Goal: Information Seeking & Learning: Learn about a topic

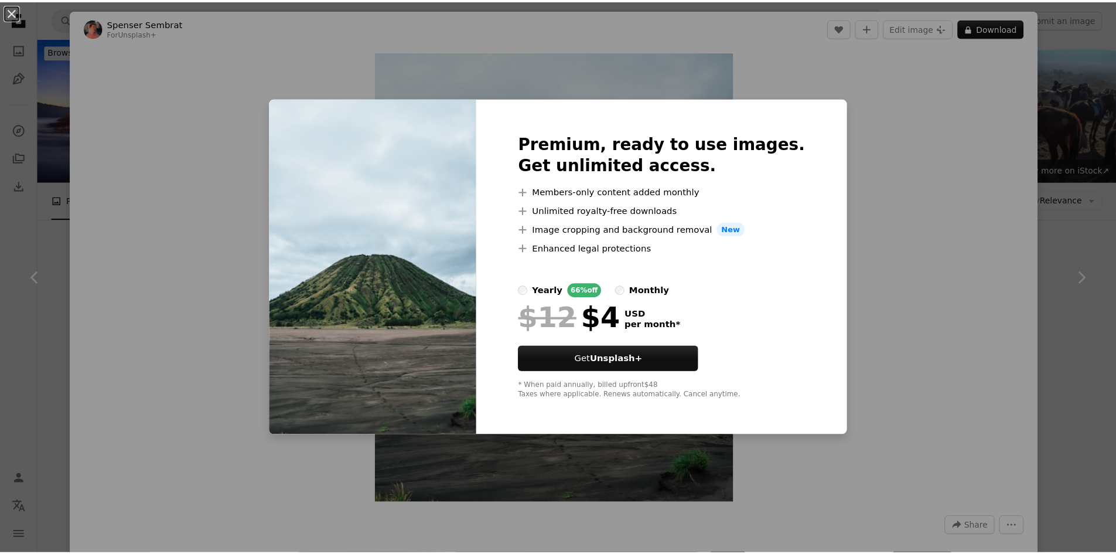
scroll to position [435, 0]
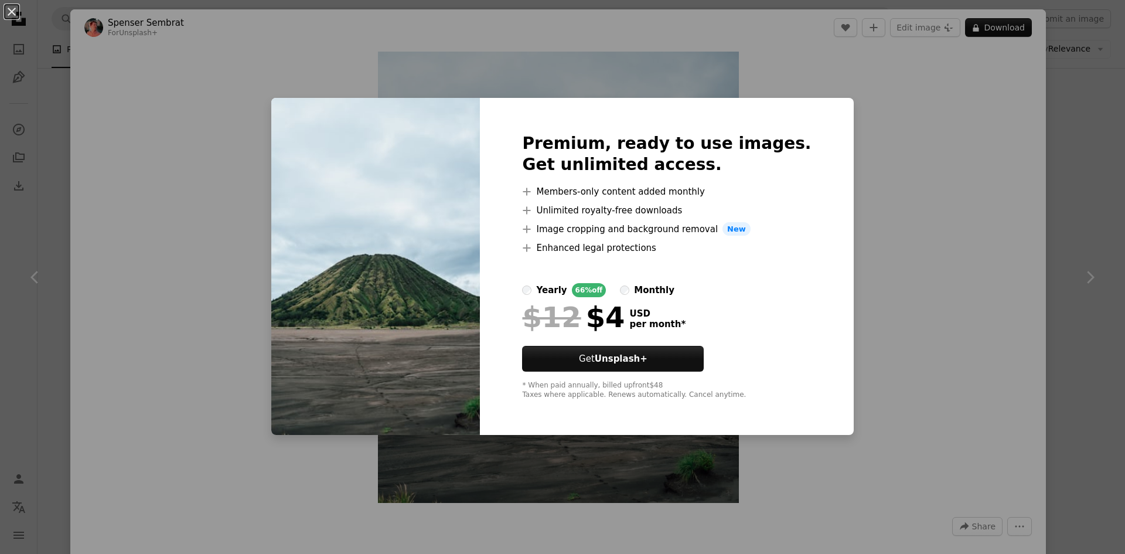
click at [975, 127] on div "An X shape Premium, ready to use images. Get unlimited access. A plus sign Memb…" at bounding box center [562, 277] width 1125 height 554
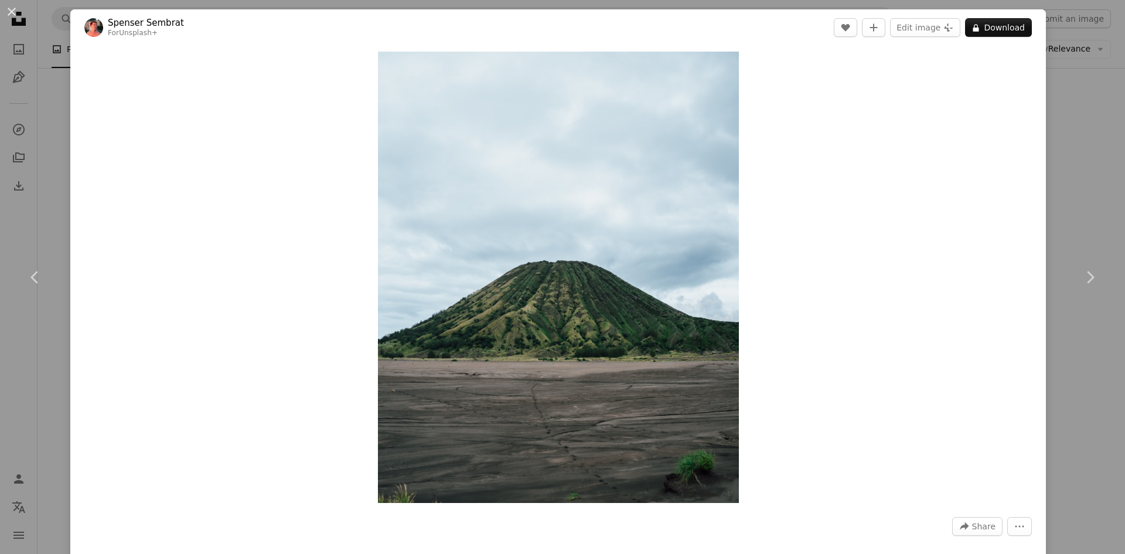
click at [1072, 145] on div "An X shape Chevron left Chevron right [PERSON_NAME] For Unsplash+ A heart A plu…" at bounding box center [562, 277] width 1125 height 554
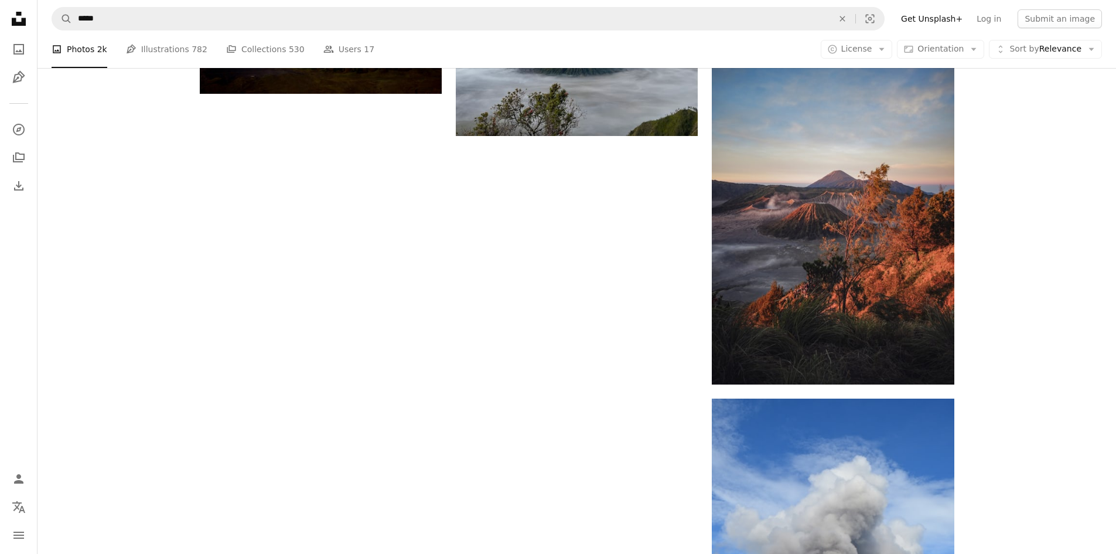
scroll to position [1603, 0]
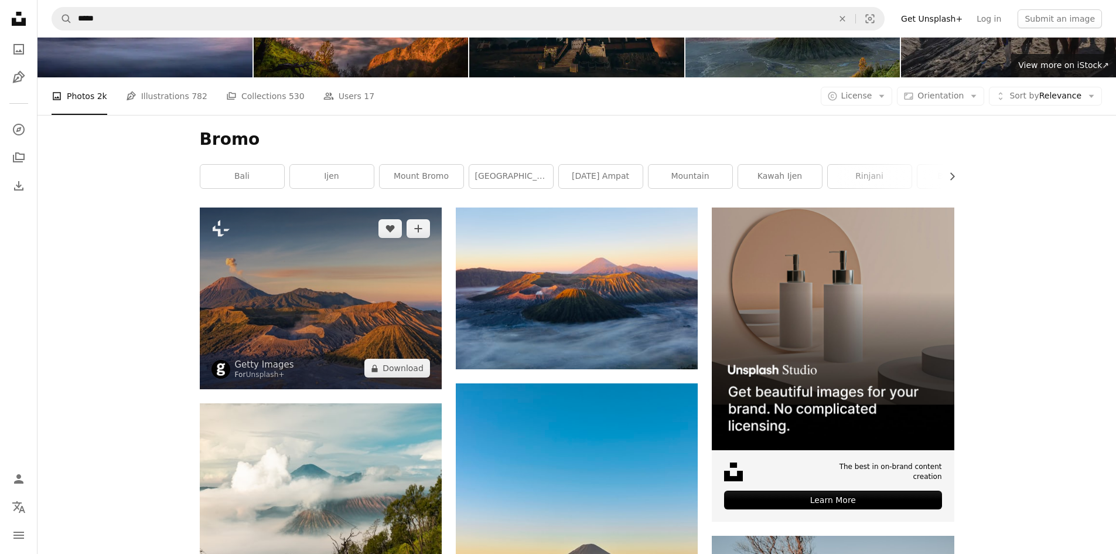
scroll to position [101, 0]
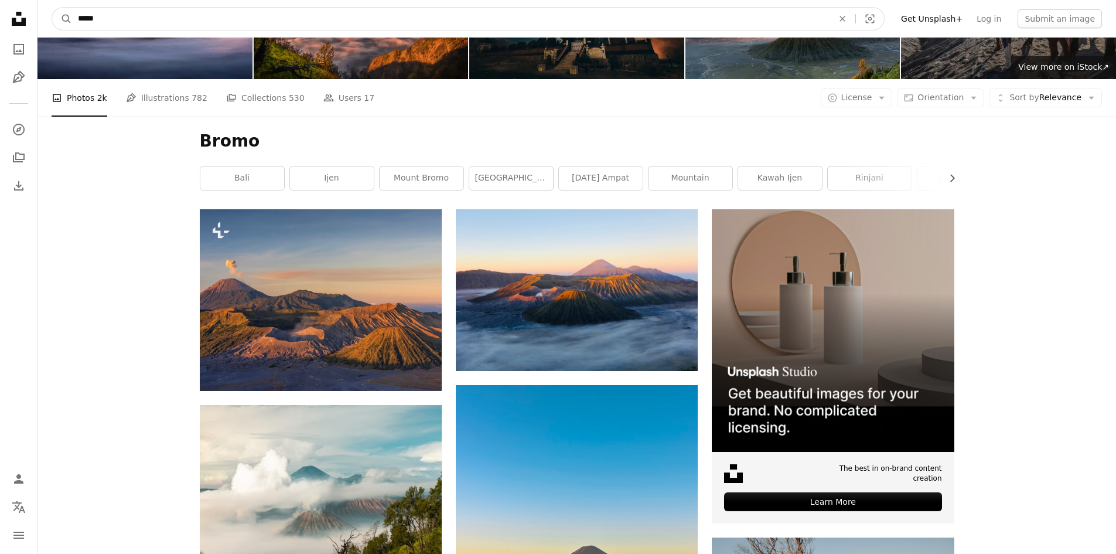
click at [167, 13] on input "*****" at bounding box center [450, 19] width 757 height 22
type input "**********"
click at [52, 8] on button "A magnifying glass" at bounding box center [62, 19] width 20 height 22
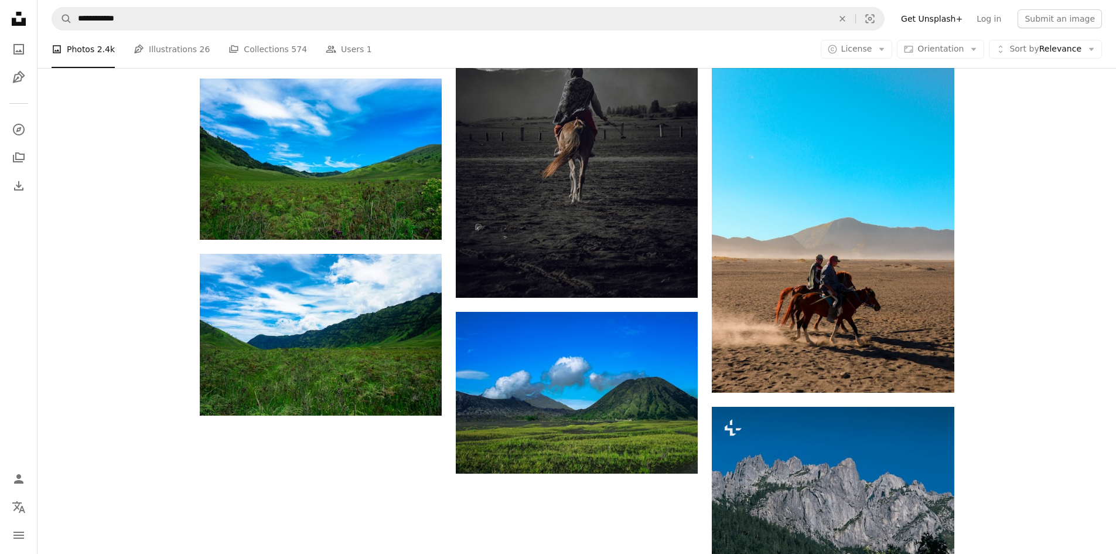
scroll to position [1343, 0]
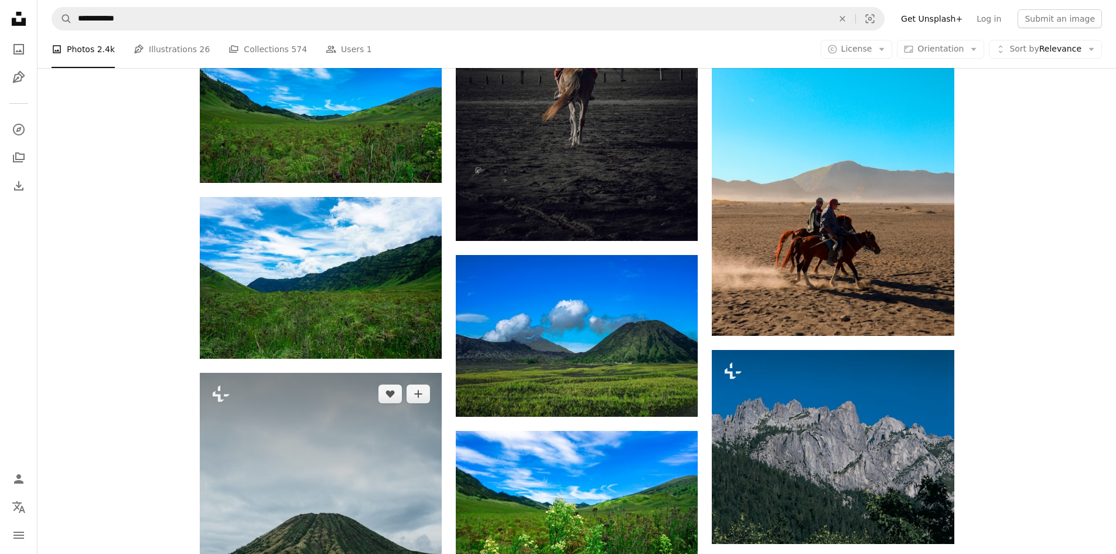
click at [236, 373] on img at bounding box center [321, 524] width 242 height 303
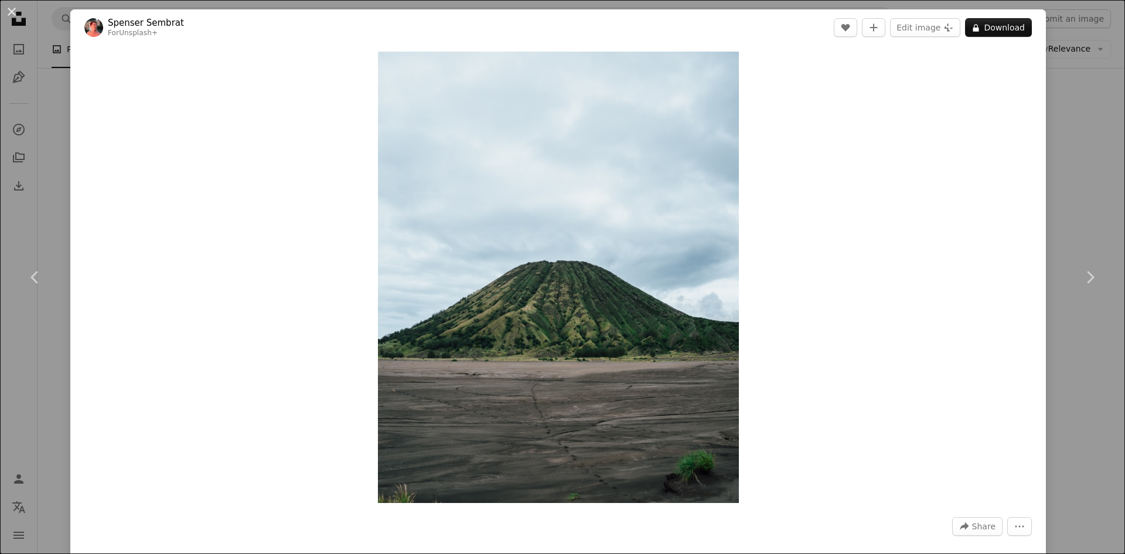
click at [1074, 203] on div "An X shape Chevron left Chevron right [PERSON_NAME] For Unsplash+ A heart A plu…" at bounding box center [562, 277] width 1125 height 554
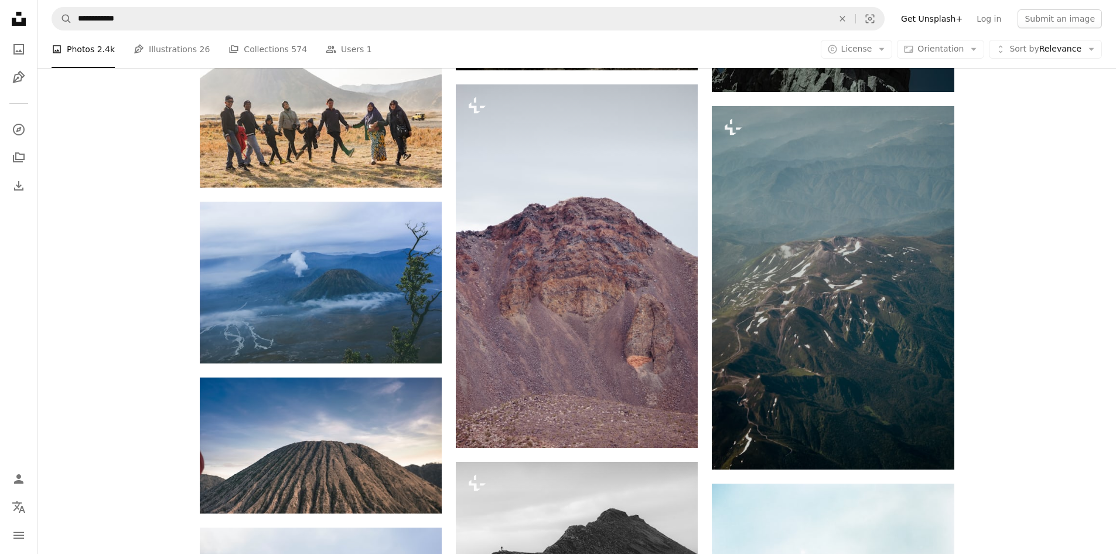
scroll to position [2835, 0]
